Goal: Task Accomplishment & Management: Check status

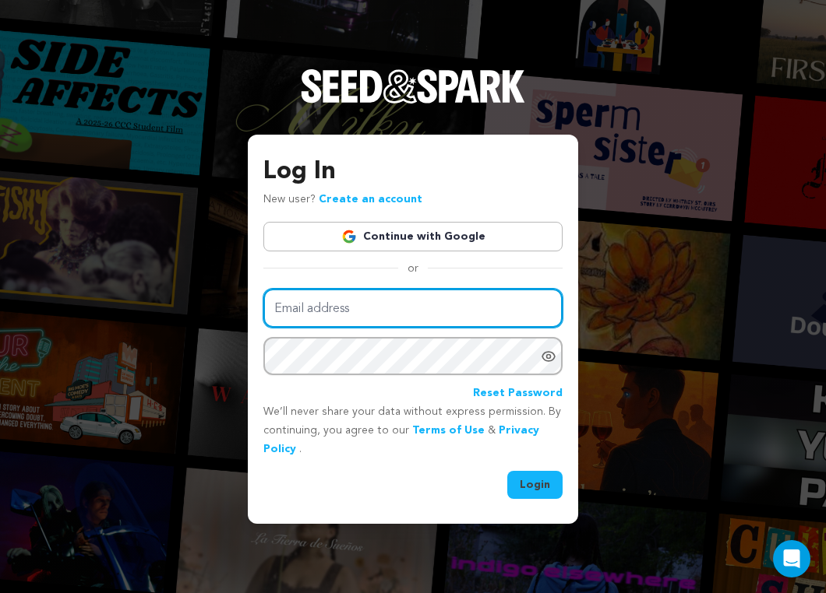
click at [372, 304] on input "Email address" at bounding box center [412, 309] width 299 height 40
type input "[EMAIL_ADDRESS][DOMAIN_NAME]"
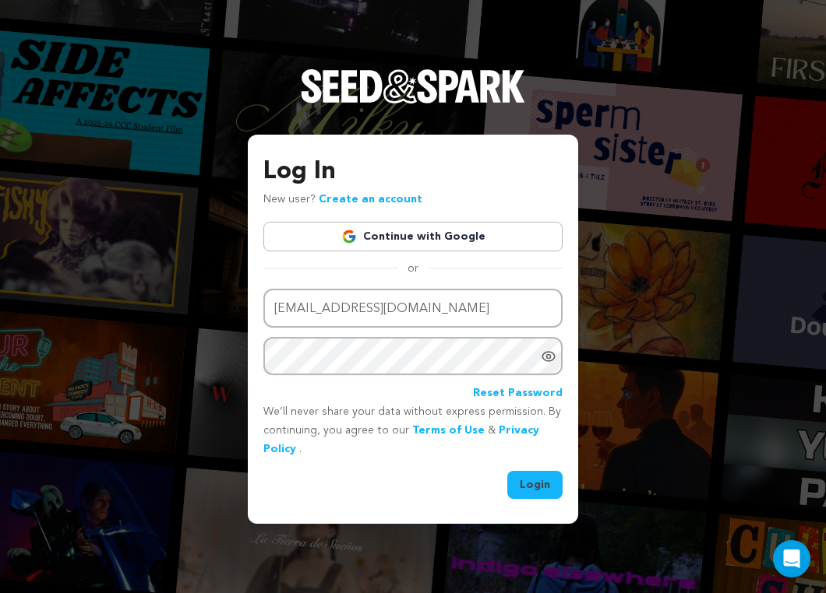
click at [526, 488] on button "Login" at bounding box center [534, 485] width 55 height 28
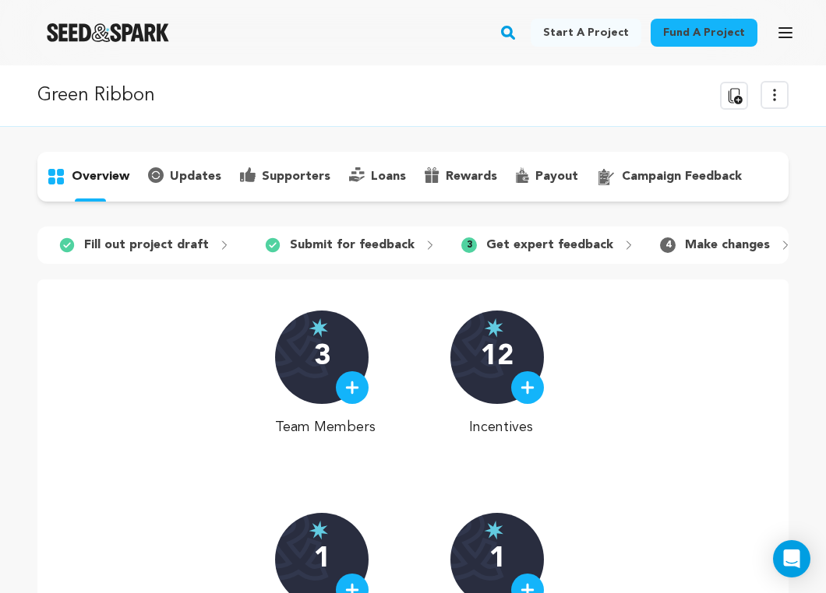
click at [638, 185] on p "campaign feedback" at bounding box center [682, 176] width 120 height 19
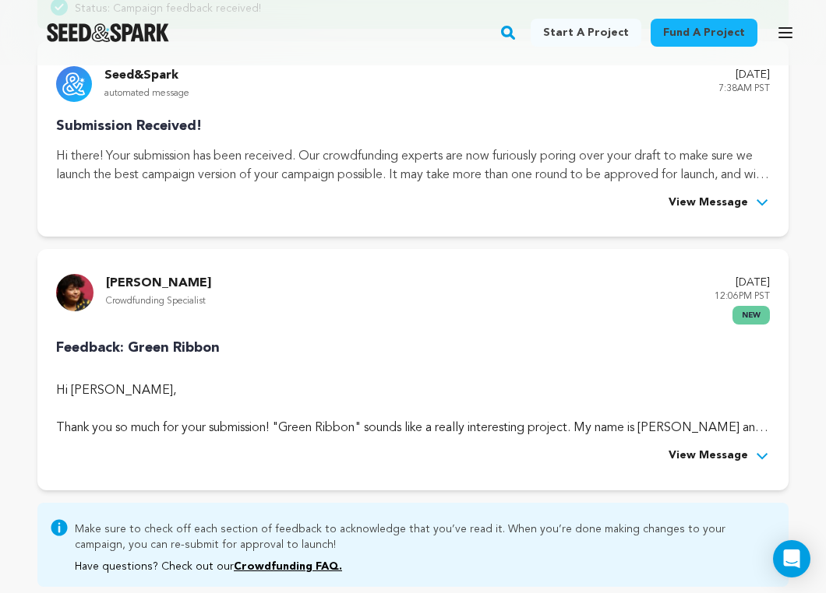
scroll to position [285, 0]
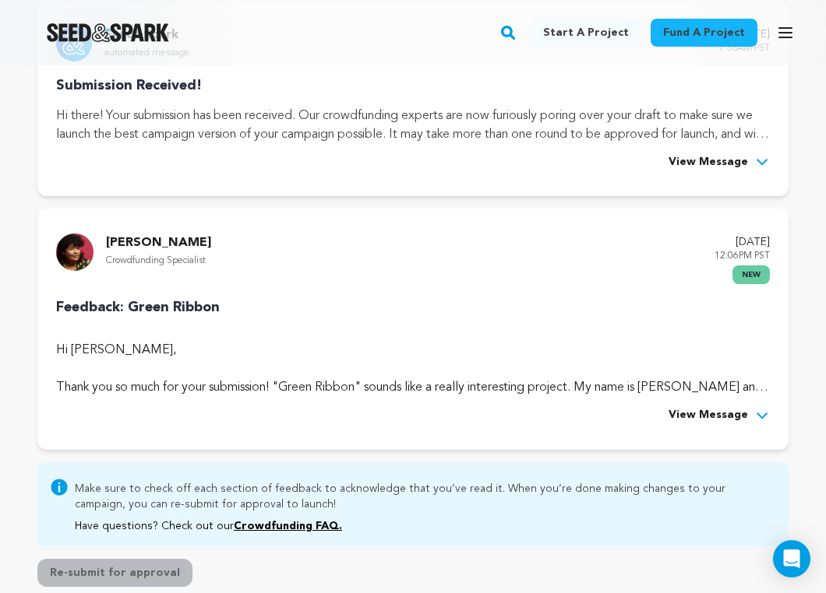
click at [723, 414] on span "View Message" at bounding box center [707, 416] width 79 height 19
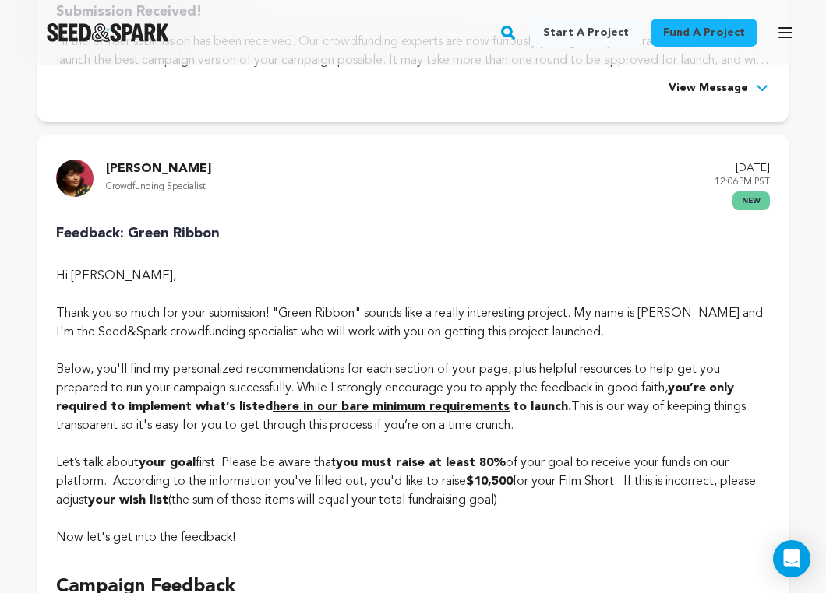
scroll to position [0, 0]
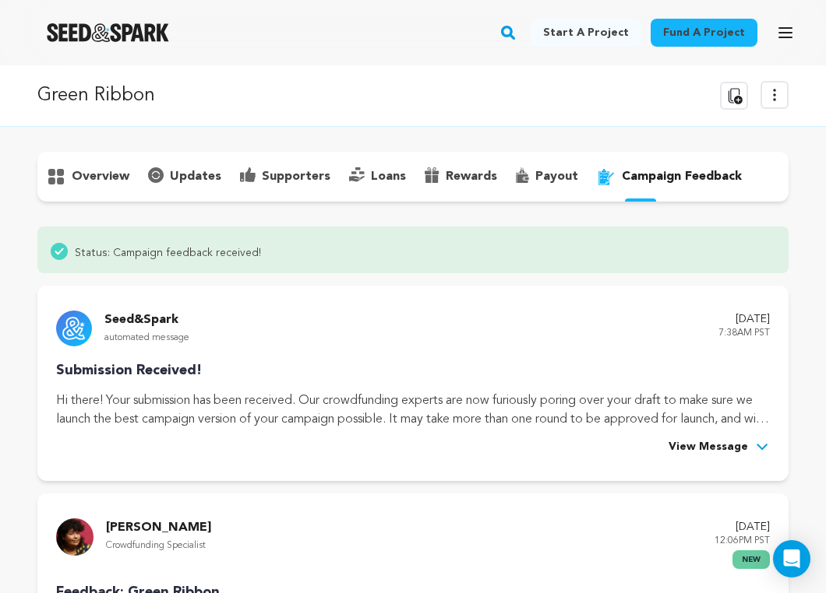
click at [773, 93] on icon at bounding box center [774, 95] width 19 height 19
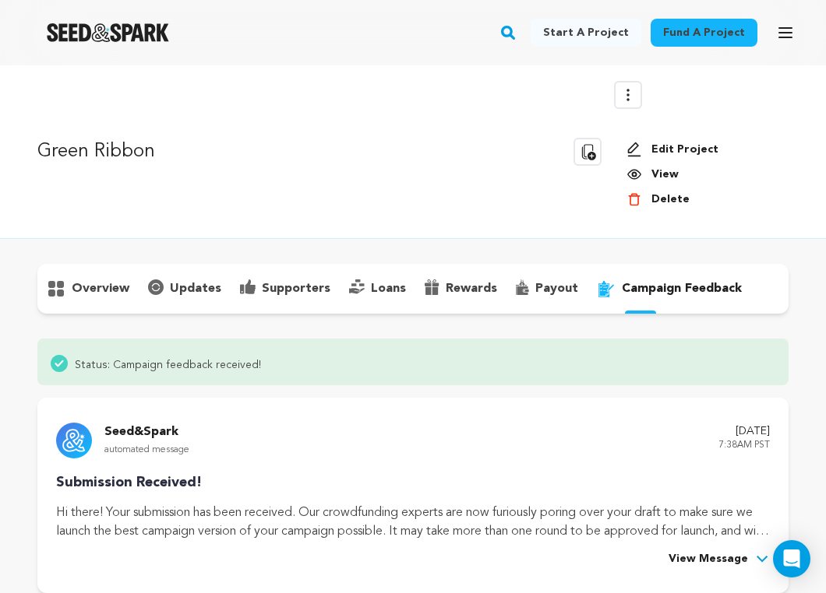
click at [631, 89] on icon at bounding box center [627, 95] width 19 height 19
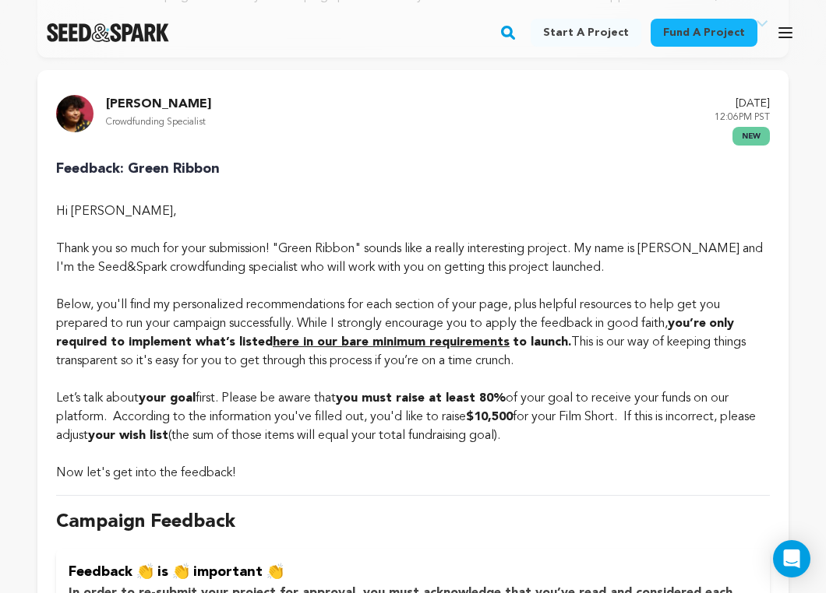
scroll to position [430, 0]
